Goal: Information Seeking & Learning: Learn about a topic

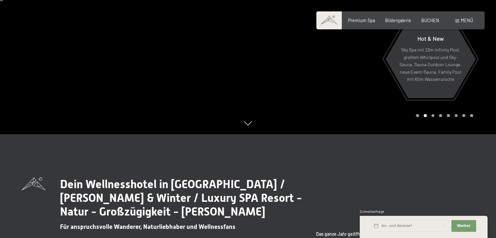
scroll to position [131, 0]
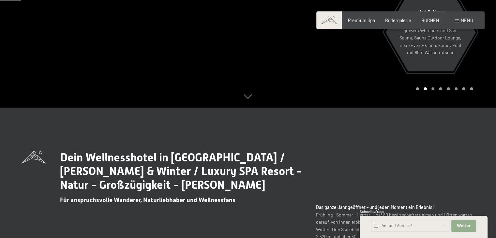
click at [462, 225] on span "Weiter" at bounding box center [464, 226] width 14 height 5
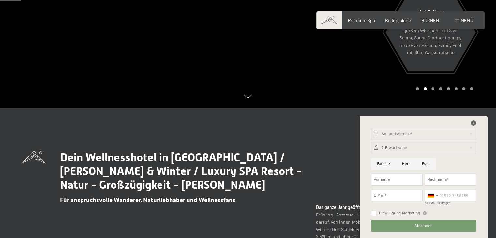
click at [473, 123] on icon at bounding box center [473, 122] width 5 height 5
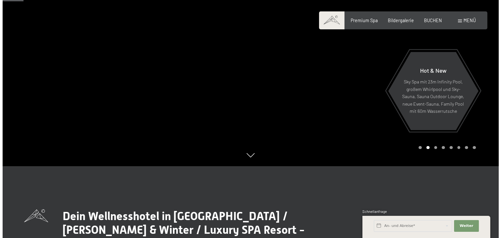
scroll to position [0, 0]
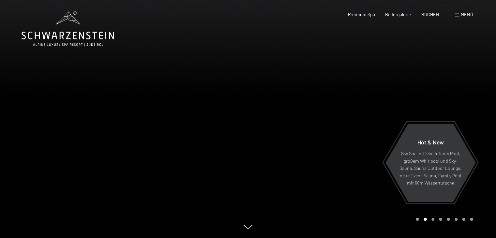
click at [476, 125] on div at bounding box center [372, 119] width 248 height 238
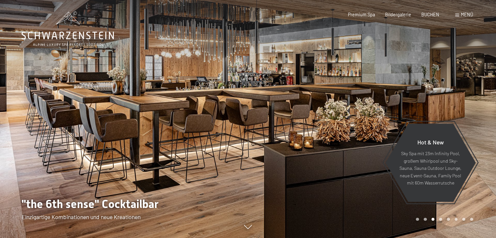
click at [476, 125] on div at bounding box center [372, 119] width 248 height 238
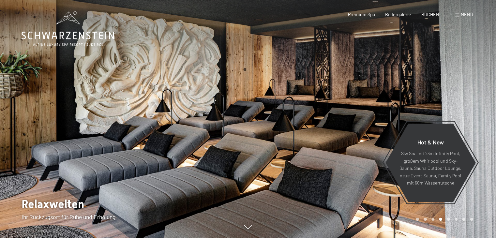
click at [476, 125] on div at bounding box center [372, 119] width 248 height 238
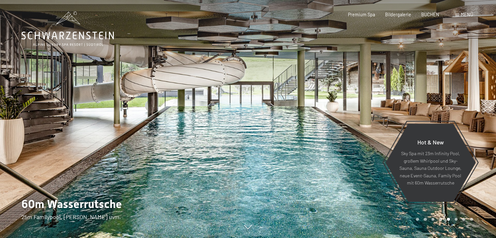
click at [476, 125] on div at bounding box center [372, 119] width 248 height 238
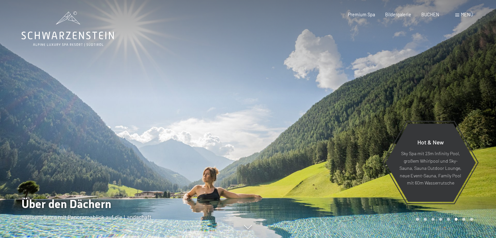
click at [476, 125] on div at bounding box center [372, 119] width 248 height 238
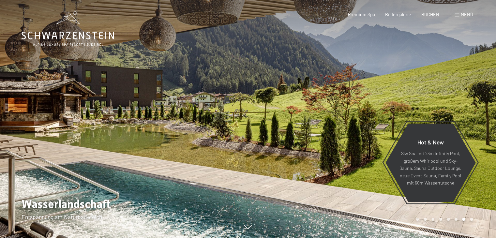
click at [476, 125] on div at bounding box center [372, 119] width 248 height 238
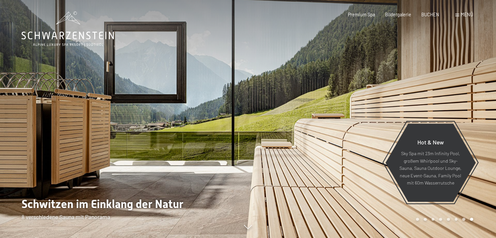
click at [476, 125] on div at bounding box center [372, 119] width 248 height 238
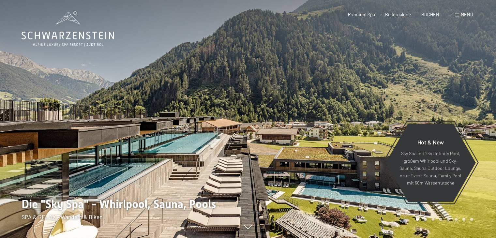
click at [476, 125] on div at bounding box center [372, 119] width 248 height 238
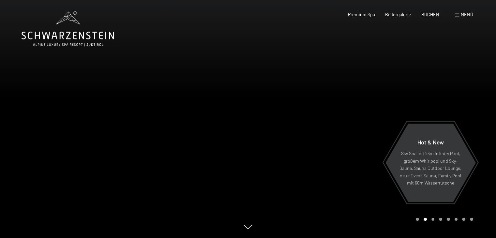
click at [476, 125] on div at bounding box center [372, 119] width 248 height 238
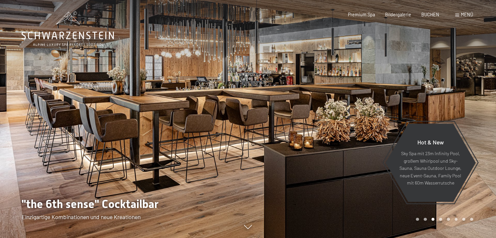
click at [460, 15] on div "Menü" at bounding box center [465, 14] width 18 height 7
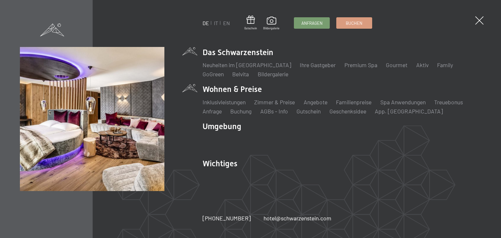
click at [243, 89] on li "Wohnen & Preise Inklusivleistungen Zimmer & Preise Liste Angebote Liste Familie…" at bounding box center [342, 99] width 279 height 31
click at [274, 101] on link "Zimmer & Preise" at bounding box center [274, 102] width 41 height 7
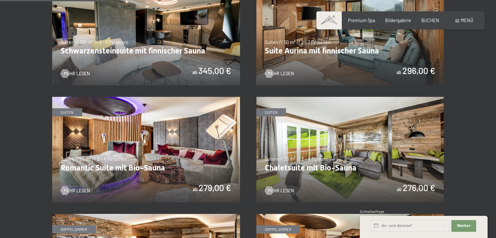
scroll to position [392, 0]
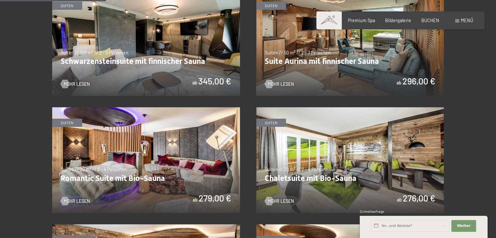
click at [136, 34] on img at bounding box center [146, 43] width 188 height 106
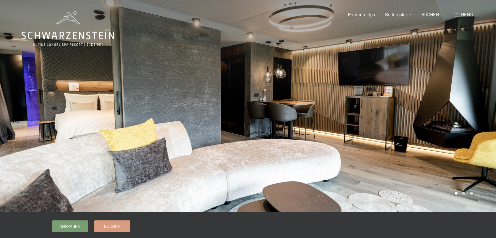
click at [482, 106] on div at bounding box center [372, 106] width 248 height 212
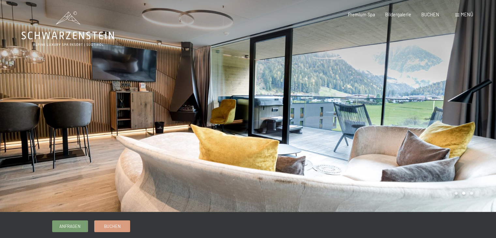
click at [482, 106] on div at bounding box center [372, 106] width 248 height 212
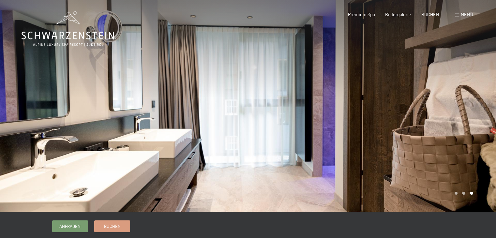
click at [482, 106] on div at bounding box center [372, 106] width 248 height 212
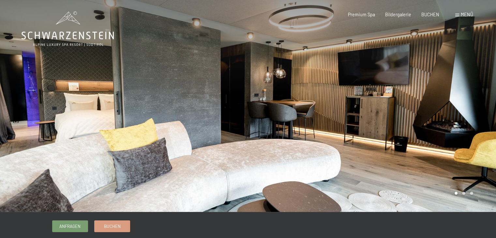
click at [482, 106] on div at bounding box center [372, 106] width 248 height 212
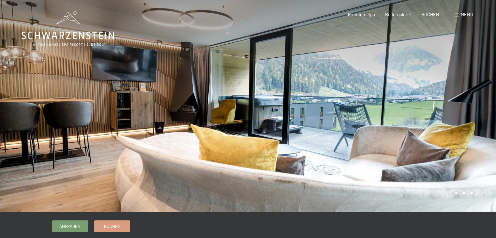
click at [482, 106] on div at bounding box center [372, 106] width 248 height 212
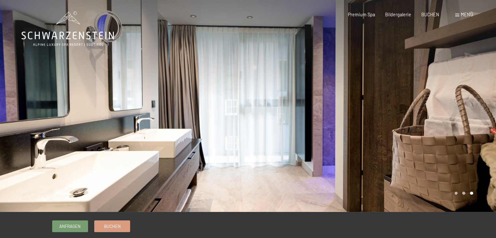
click at [482, 106] on div at bounding box center [372, 106] width 248 height 212
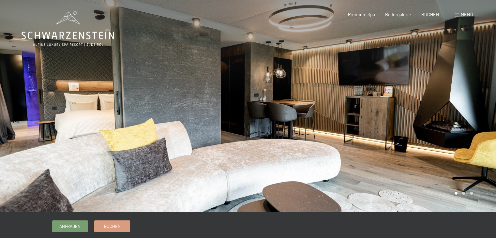
click at [481, 106] on div at bounding box center [372, 106] width 248 height 212
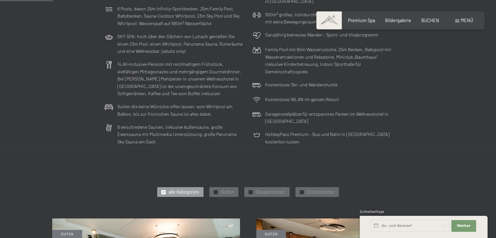
scroll to position [326, 0]
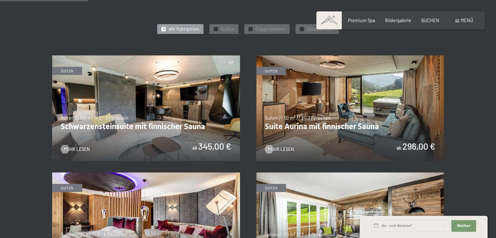
click at [342, 116] on img at bounding box center [351, 108] width 188 height 106
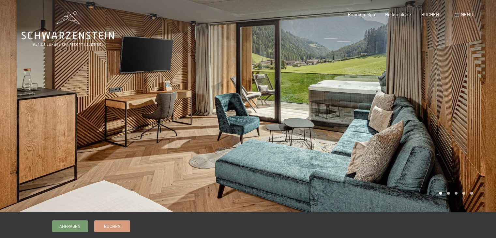
click at [341, 120] on div at bounding box center [372, 106] width 248 height 212
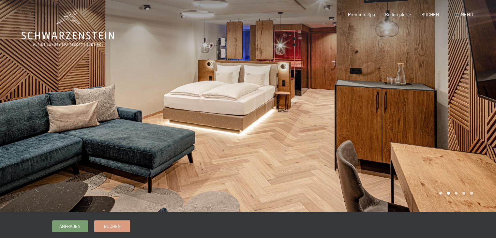
click at [341, 120] on div at bounding box center [372, 106] width 248 height 212
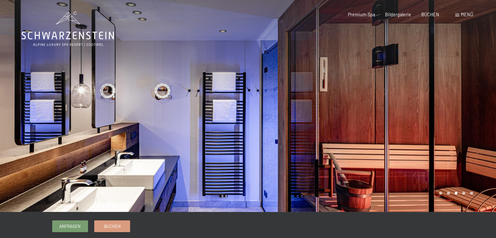
click at [341, 120] on div at bounding box center [372, 106] width 248 height 212
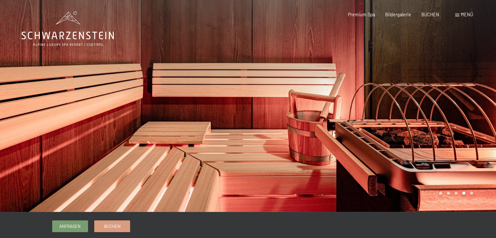
click at [341, 120] on div at bounding box center [372, 106] width 248 height 212
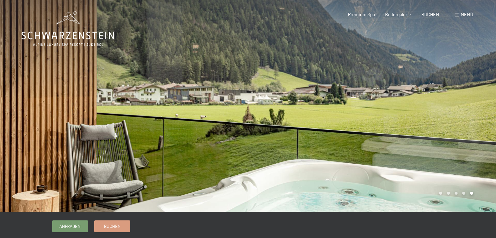
click at [341, 120] on div at bounding box center [372, 106] width 248 height 212
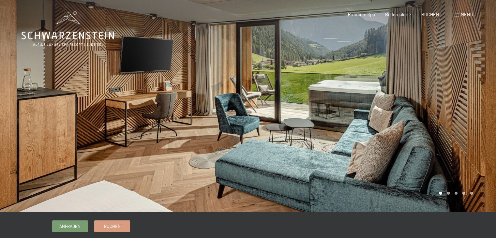
click at [341, 120] on div at bounding box center [372, 106] width 248 height 212
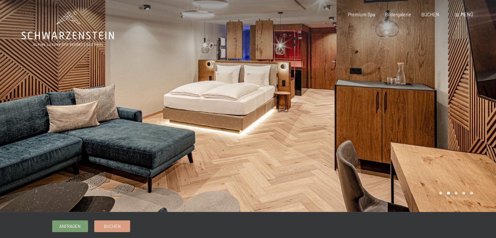
click at [341, 120] on div at bounding box center [372, 106] width 248 height 212
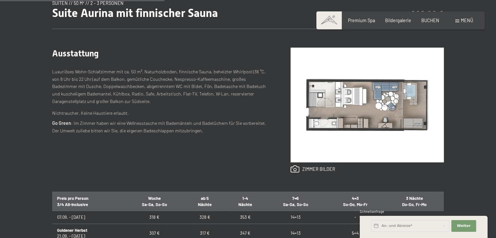
scroll to position [228, 0]
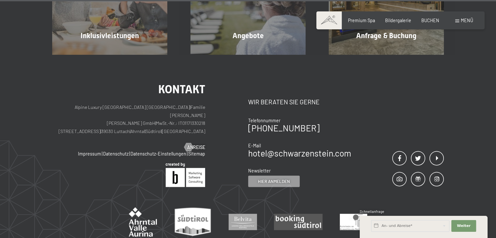
scroll to position [1701, 0]
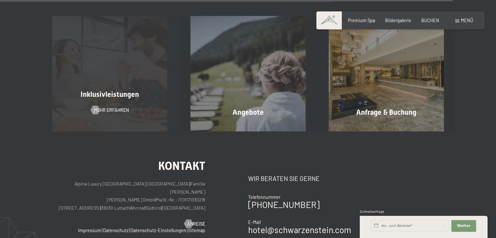
click at [111, 101] on div "Inklusivleistungen Mehr erfahren" at bounding box center [110, 73] width 138 height 115
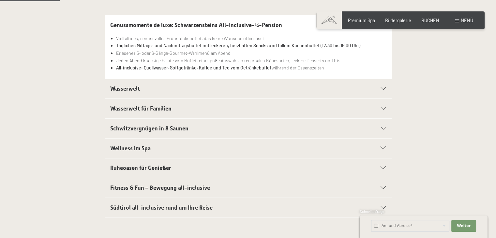
scroll to position [131, 0]
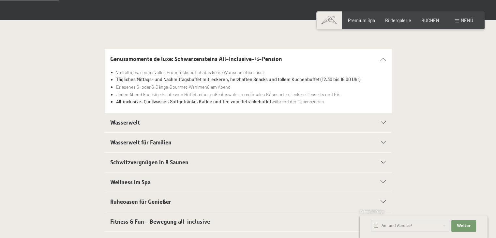
click at [154, 140] on span "Wasserwelt für Familien" at bounding box center [140, 142] width 61 height 7
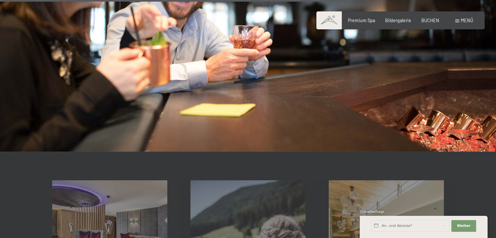
scroll to position [645, 0]
